Goal: Task Accomplishment & Management: Use online tool/utility

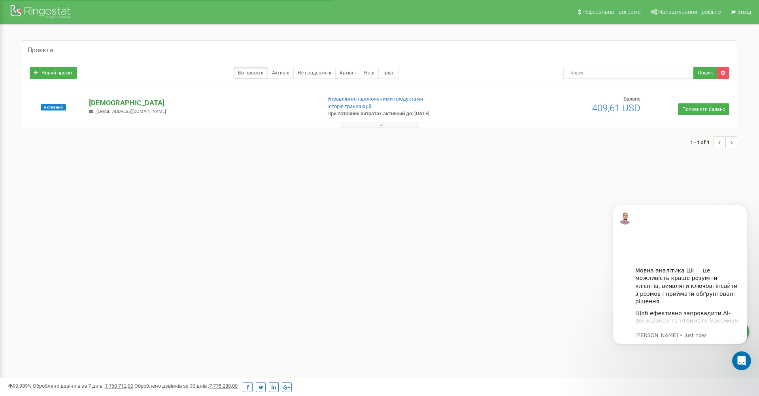
click at [140, 100] on p "[DEMOGRAPHIC_DATA]" at bounding box center [201, 103] width 225 height 10
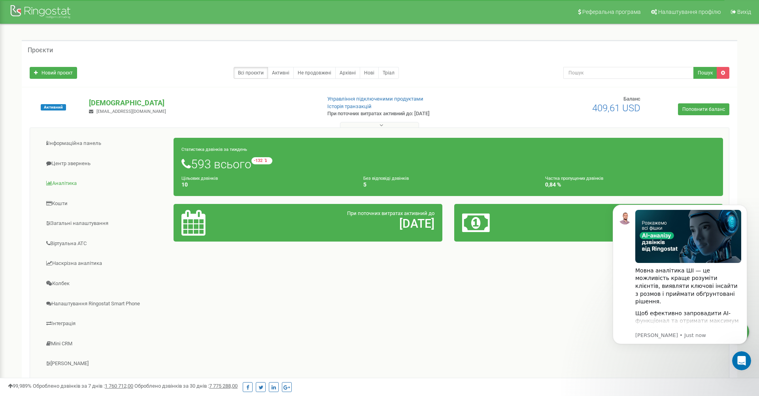
click at [75, 182] on link "Аналiтика" at bounding box center [105, 183] width 138 height 19
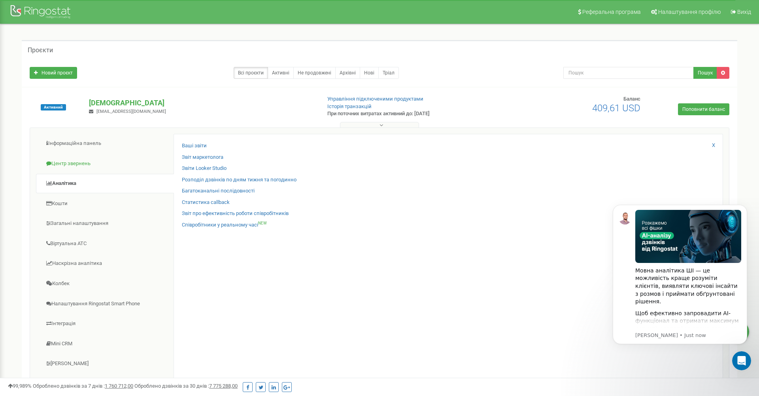
click at [77, 165] on link "Центр звернень" at bounding box center [105, 163] width 138 height 19
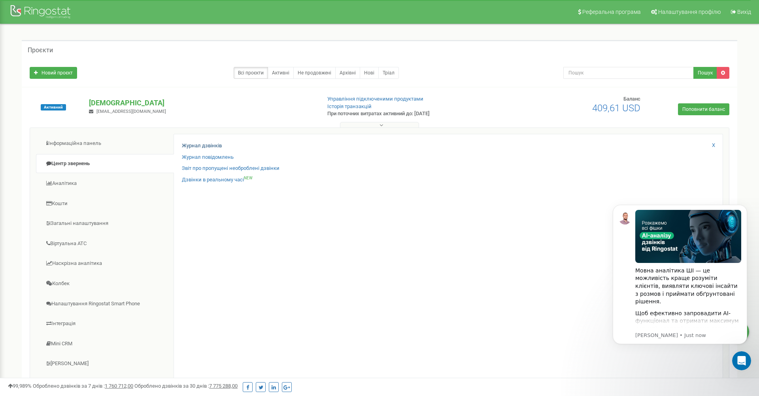
click at [195, 147] on link "Журнал дзвінків" at bounding box center [202, 146] width 40 height 8
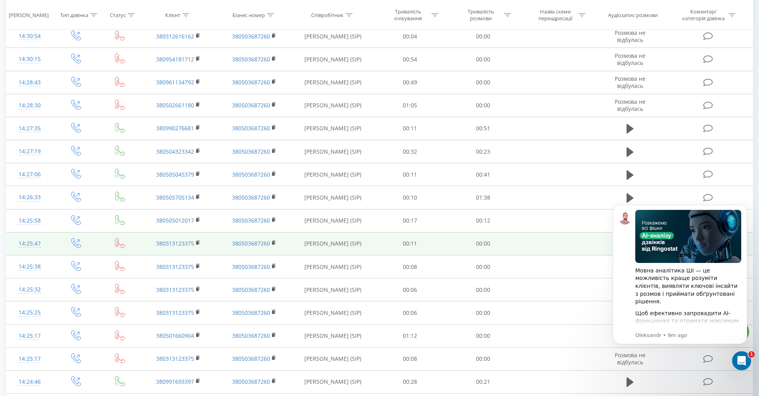
scroll to position [203, 0]
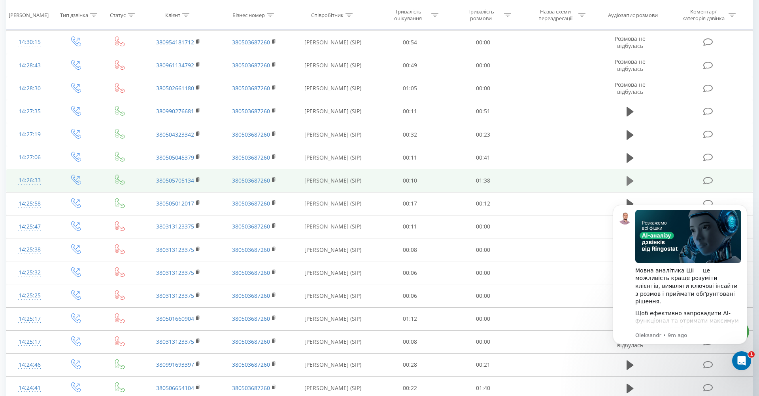
click at [630, 185] on icon at bounding box center [630, 180] width 7 height 9
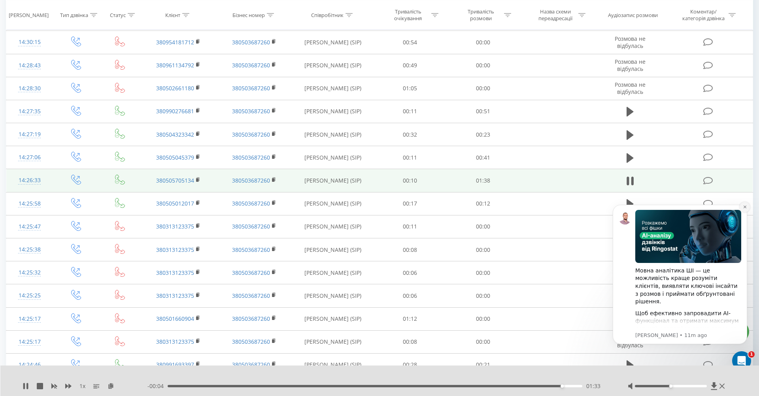
click at [745, 208] on icon "Dismiss notification" at bounding box center [745, 206] width 4 height 4
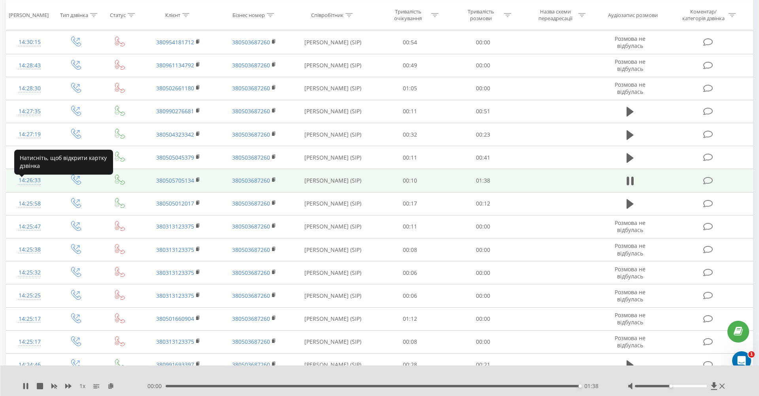
click at [29, 186] on div "14:26:33" at bounding box center [29, 179] width 31 height 15
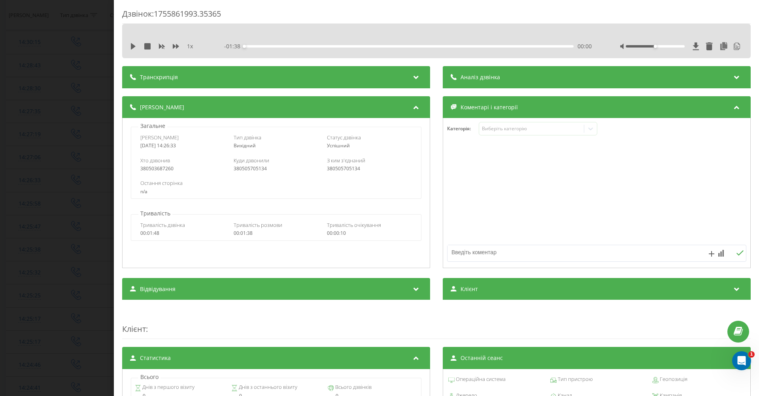
click at [738, 76] on icon at bounding box center [737, 76] width 9 height 8
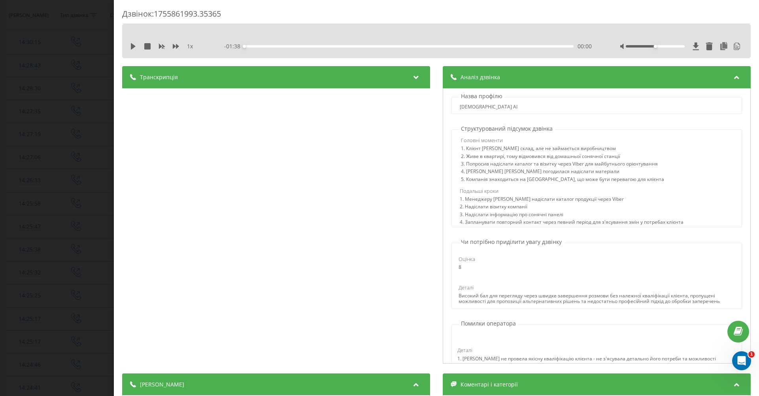
click at [68, 133] on div "Дзвінок : 1755861993.35365 1 x - 01:38 00:00 00:00 Транскрипція 00:00 Дякую за …" at bounding box center [379, 198] width 759 height 396
